Goal: Task Accomplishment & Management: Manage account settings

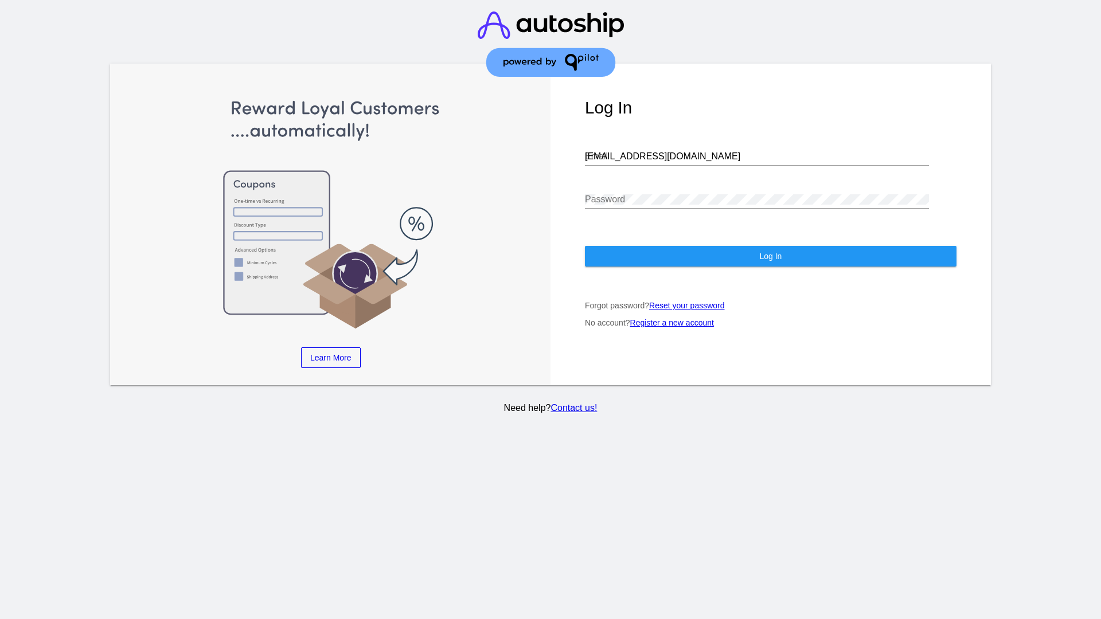
type input "[EMAIL_ADDRESS][DOMAIN_NAME]"
click at [770, 256] on span "Log In" at bounding box center [770, 256] width 22 height 9
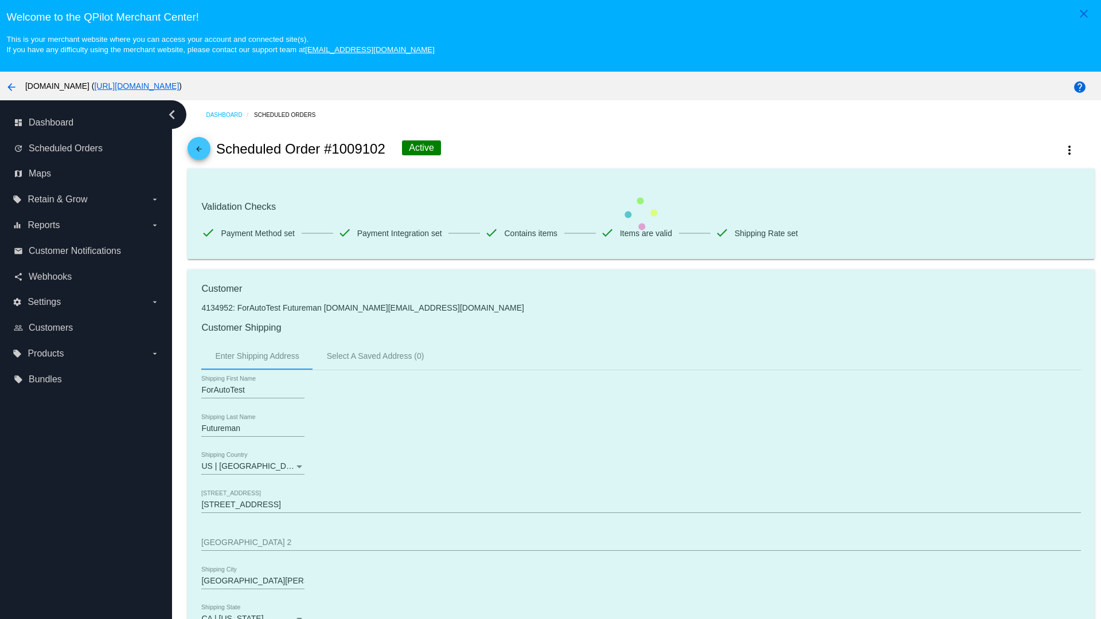
scroll to position [753, 0]
